Goal: Task Accomplishment & Management: Complete application form

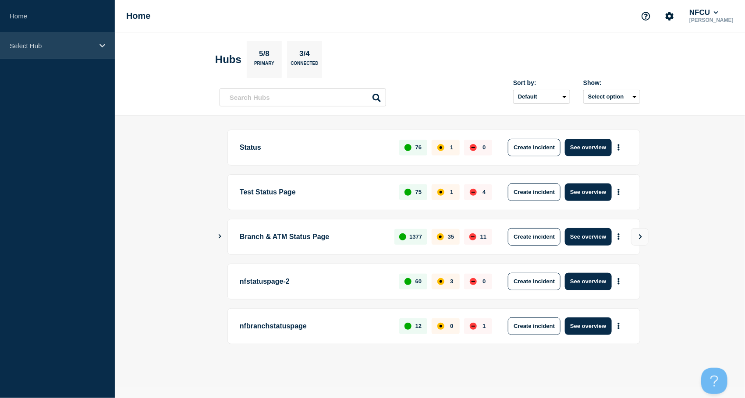
click at [37, 57] on div "Select Hub" at bounding box center [57, 45] width 115 height 27
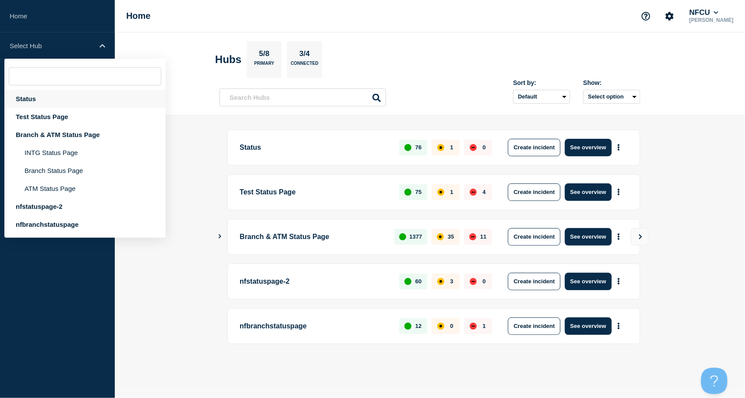
click at [29, 99] on div "Status" at bounding box center [84, 99] width 161 height 18
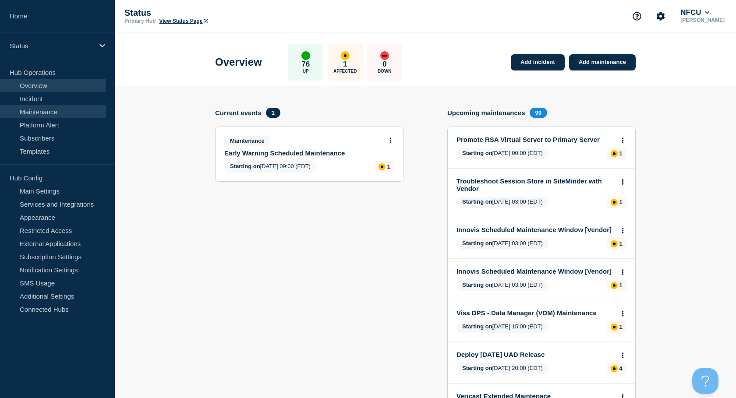
click at [39, 111] on link "Maintenance" at bounding box center [53, 111] width 106 height 13
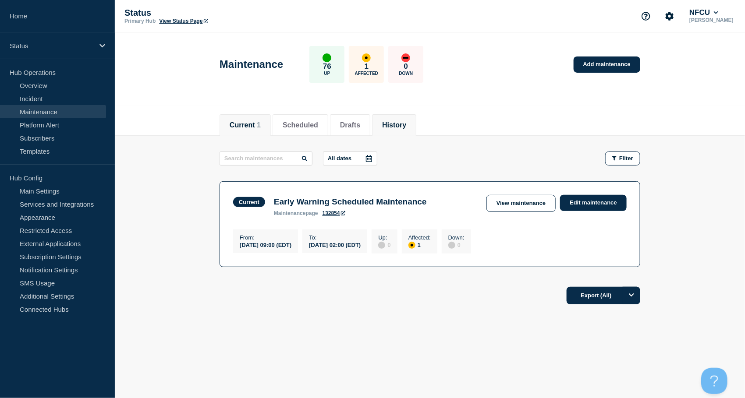
click at [406, 125] on button "History" at bounding box center [394, 125] width 24 height 8
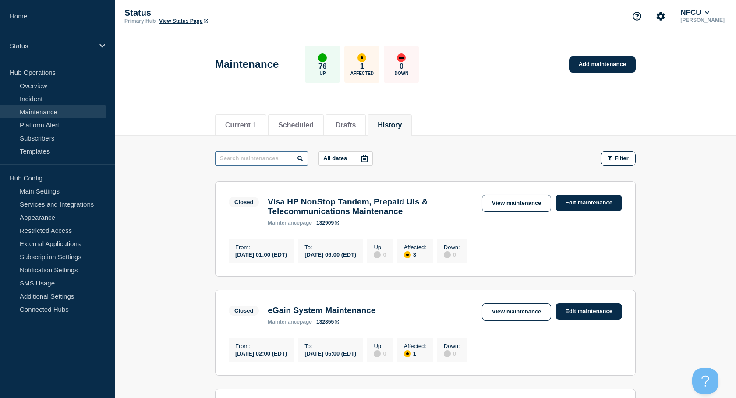
click at [276, 155] on input "text" at bounding box center [261, 159] width 93 height 14
type input "ACAPS"
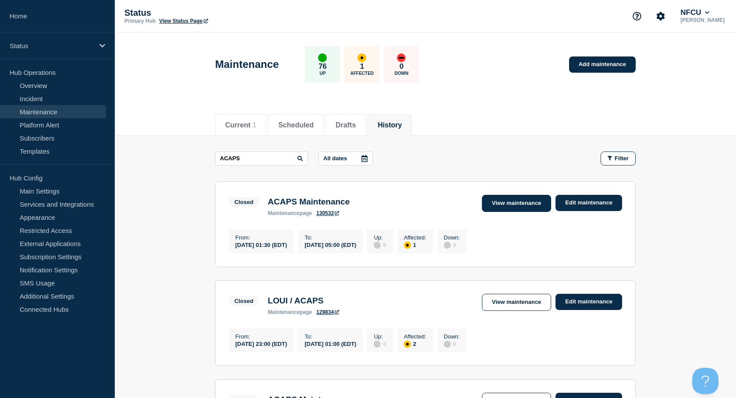
click at [522, 205] on link "View maintenance" at bounding box center [516, 203] width 69 height 17
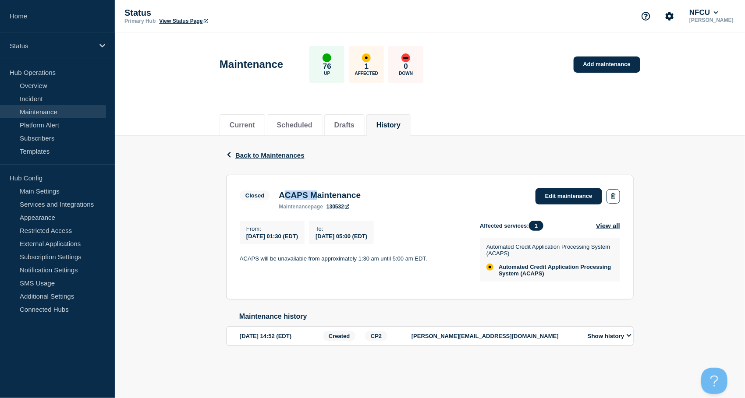
drag, startPoint x: 284, startPoint y: 196, endPoint x: 320, endPoint y: 193, distance: 35.6
click at [320, 193] on h3 "ACAPS Maintenance" at bounding box center [320, 196] width 82 height 10
drag, startPoint x: 320, startPoint y: 193, endPoint x: 306, endPoint y: 194, distance: 14.1
click at [306, 194] on h3 "ACAPS Maintenance" at bounding box center [320, 196] width 82 height 10
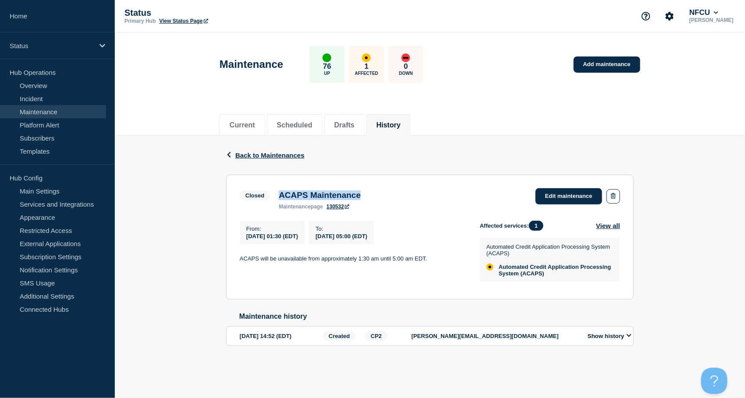
drag, startPoint x: 280, startPoint y: 195, endPoint x: 391, endPoint y: 194, distance: 111.8
click at [391, 194] on div "Closed ACAPS Maintenance maintenance page 130532 Edit maintenance" at bounding box center [430, 199] width 381 height 21
copy h3 "ACAPS Maintenance"
drag, startPoint x: 239, startPoint y: 261, endPoint x: 448, endPoint y: 256, distance: 209.2
click at [448, 256] on div "From : 2025-07-04 01:30 (EDT) To : 2025-07-04 05:00 (EDT) ACAPS will be unavail…" at bounding box center [360, 253] width 240 height 65
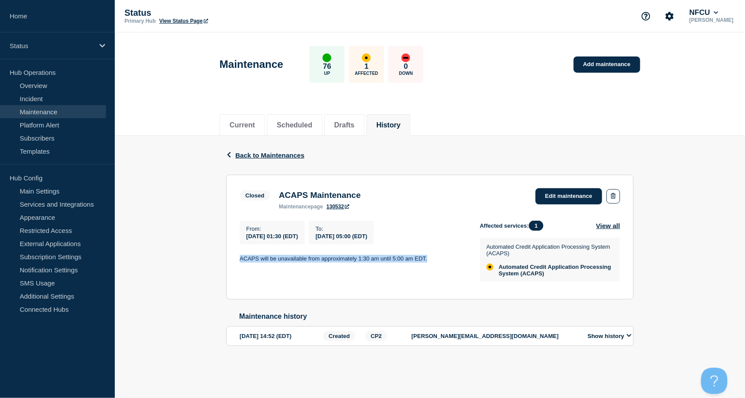
copy p "ACAPS will be unavailable from approximately 1:30 am until 5:00 am EDT."
click at [274, 157] on span "Back to Maintenances" at bounding box center [269, 155] width 69 height 7
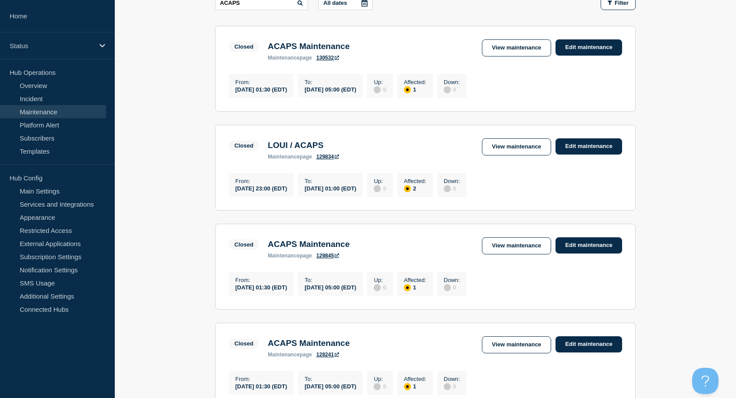
scroll to position [175, 0]
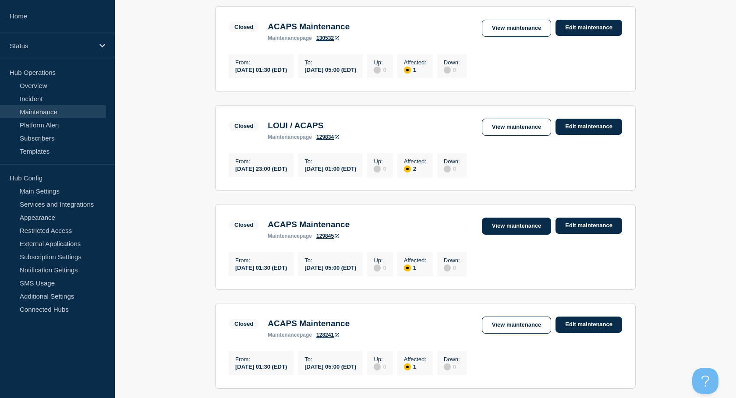
click at [505, 235] on link "View maintenance" at bounding box center [516, 226] width 69 height 17
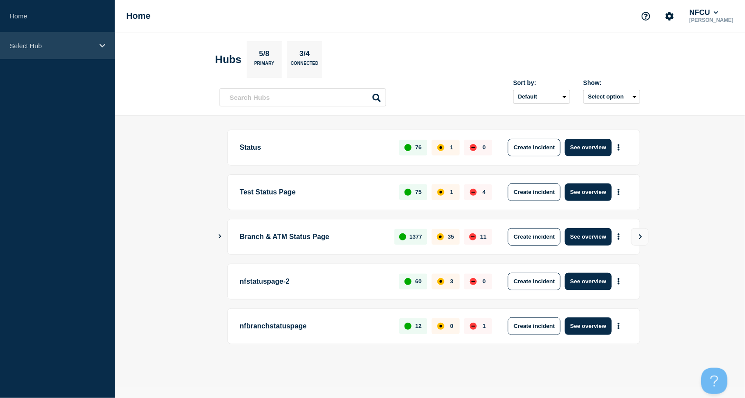
click at [56, 53] on div "Select Hub" at bounding box center [57, 45] width 115 height 27
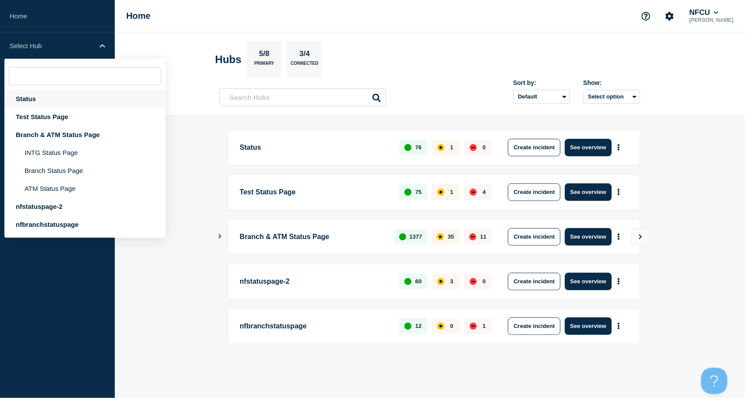
click at [32, 97] on div "Status" at bounding box center [84, 99] width 161 height 18
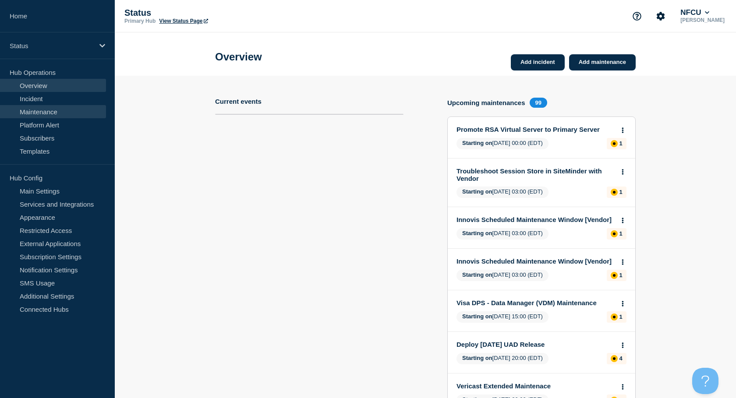
click at [39, 112] on link "Maintenance" at bounding box center [53, 111] width 106 height 13
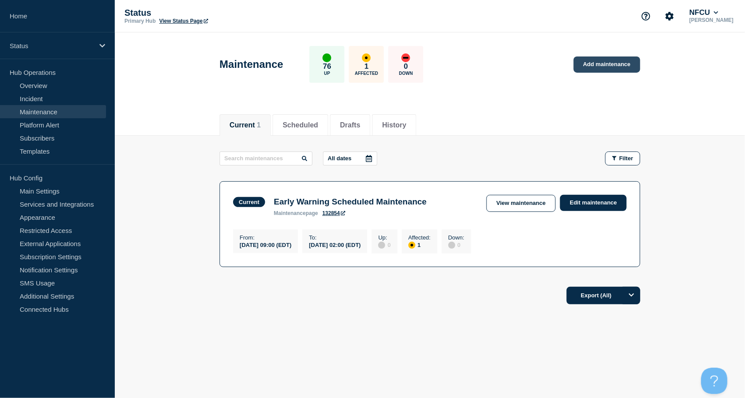
click at [616, 63] on link "Add maintenance" at bounding box center [607, 65] width 67 height 16
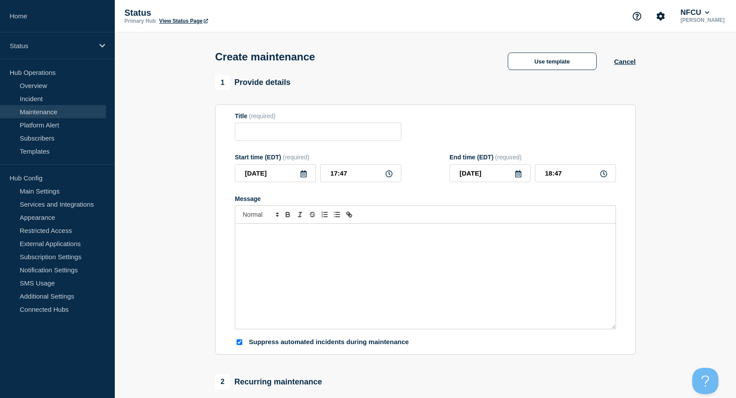
checkbox input "true"
click at [271, 128] on input "Title" at bounding box center [318, 132] width 167 height 18
paste input "ACAPS Maintenance"
type input "ACAPS Maintenance"
click at [271, 244] on div "Message" at bounding box center [425, 276] width 381 height 105
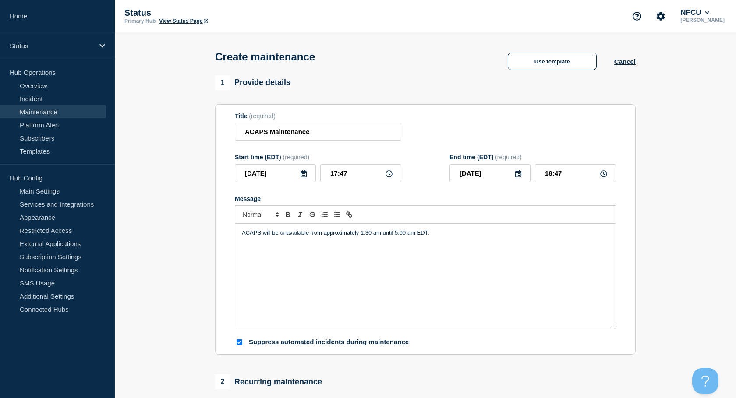
click at [303, 175] on icon at bounding box center [303, 174] width 7 height 7
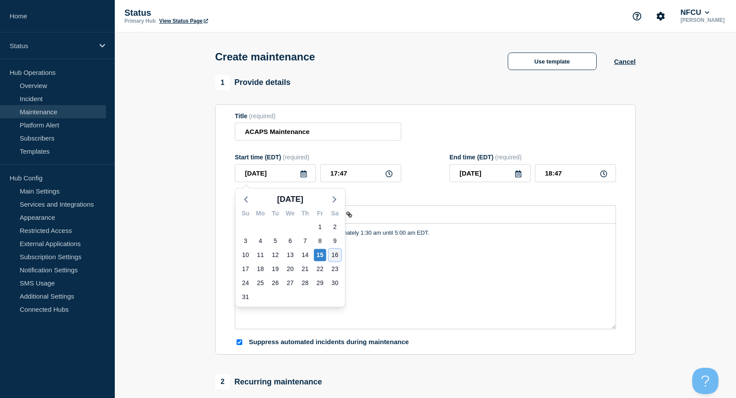
click at [335, 253] on div "16" at bounding box center [335, 255] width 12 height 12
type input "[DATE]"
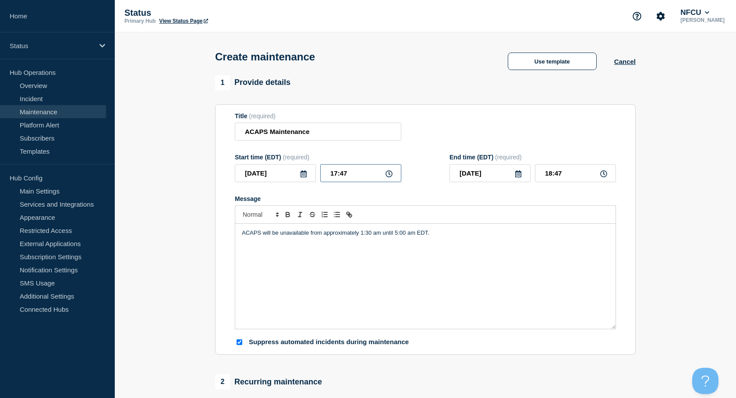
click at [345, 172] on input "17:47" at bounding box center [360, 173] width 81 height 18
click at [366, 172] on input "17:47" at bounding box center [360, 173] width 81 height 18
drag, startPoint x: 368, startPoint y: 172, endPoint x: 271, endPoint y: 140, distance: 102.2
click at [281, 159] on div "Start time (EDT) (required) [DATE] 17:47" at bounding box center [318, 168] width 167 height 28
type input "__:__"
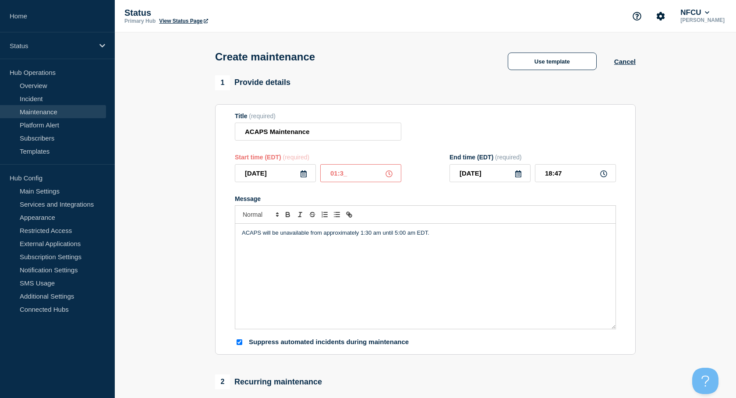
type input "01:30"
click at [563, 172] on input "02:30" at bounding box center [575, 173] width 81 height 18
drag, startPoint x: 572, startPoint y: 173, endPoint x: 534, endPoint y: 170, distance: 38.3
click at [534, 170] on div "[DATE] 02:30" at bounding box center [533, 173] width 167 height 18
type input "05:00"
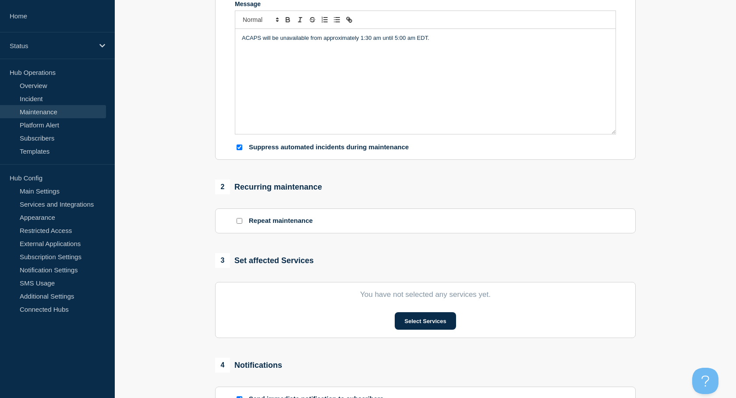
scroll to position [292, 0]
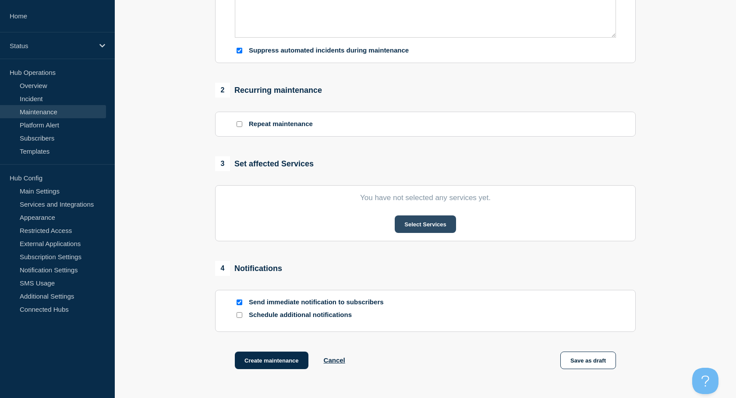
click at [411, 220] on button "Select Services" at bounding box center [425, 225] width 61 height 18
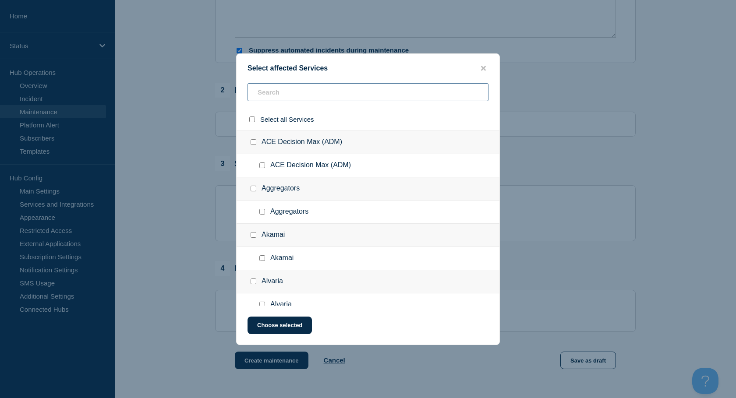
click at [285, 93] on input "text" at bounding box center [368, 92] width 241 height 18
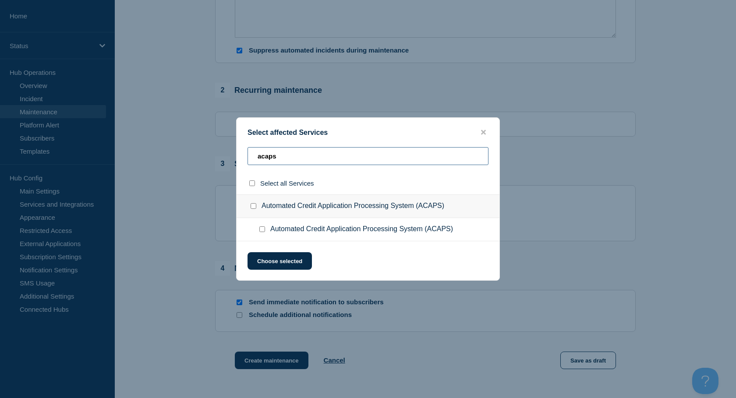
type input "acaps"
click at [254, 206] on input "Automated Credit Application Processing System (ACAPS) checkbox" at bounding box center [254, 206] width 6 height 6
checkbox input "true"
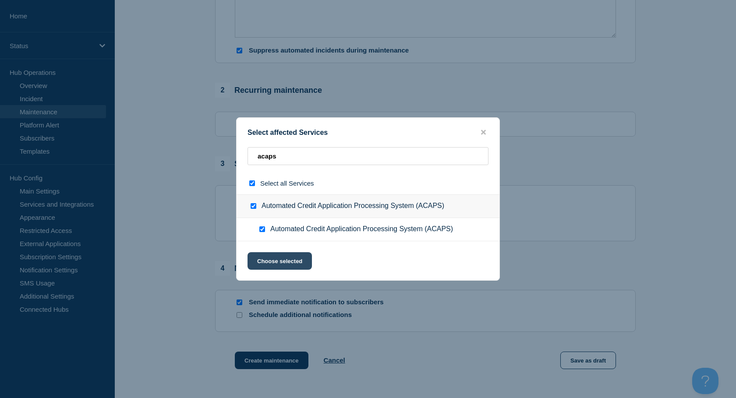
click at [285, 264] on button "Choose selected" at bounding box center [280, 262] width 64 height 18
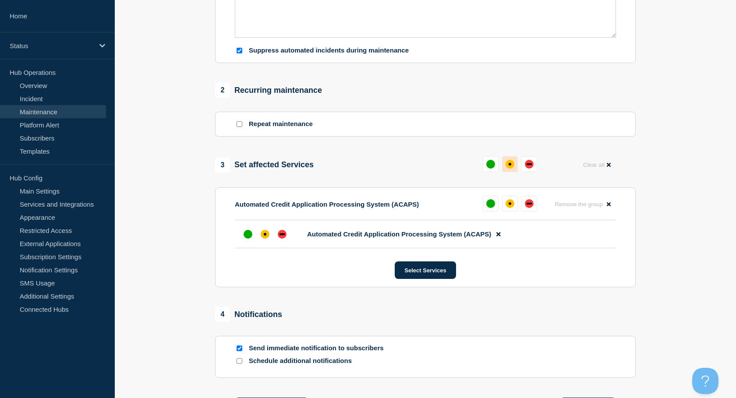
click at [508, 167] on div "affected" at bounding box center [510, 164] width 9 height 9
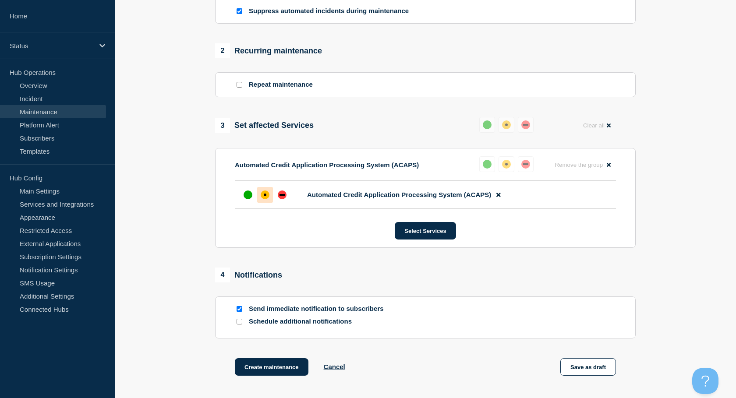
scroll to position [409, 0]
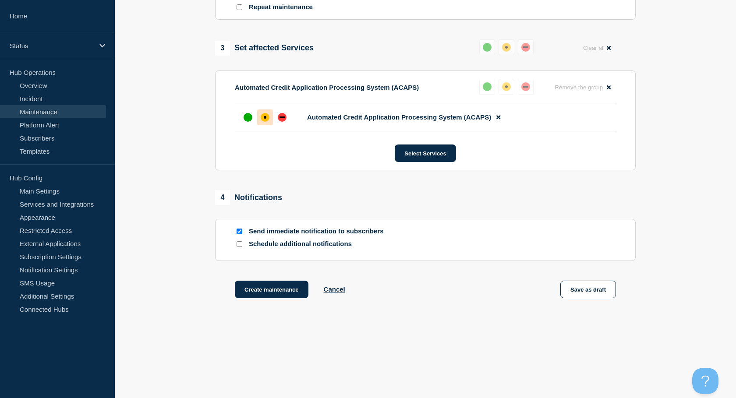
click at [240, 232] on input "Send immediate notification to subscribers" at bounding box center [240, 232] width 6 height 6
checkbox input "false"
click at [280, 291] on button "Create maintenance" at bounding box center [272, 290] width 74 height 18
